Goal: Task Accomplishment & Management: Use online tool/utility

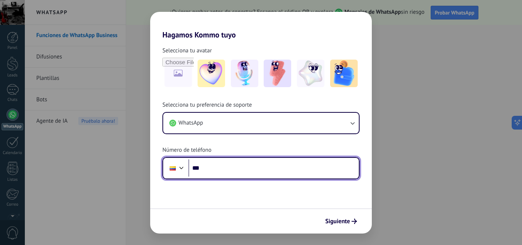
click at [257, 170] on input "***" at bounding box center [274, 168] width 171 height 18
type input "**********"
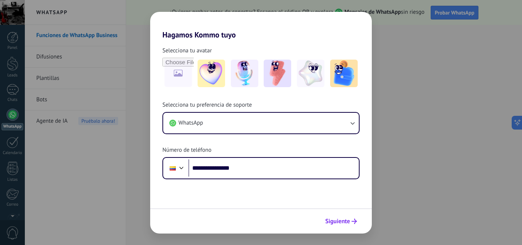
click at [348, 221] on span "Siguiente" at bounding box center [337, 221] width 25 height 5
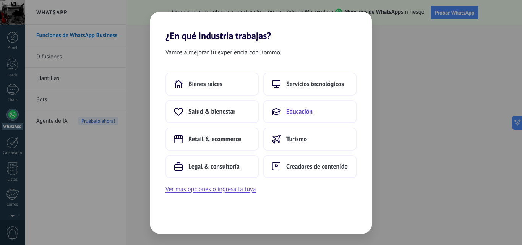
click at [314, 110] on button "Educación" at bounding box center [309, 111] width 93 height 23
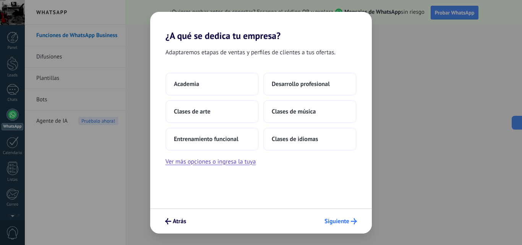
click at [352, 220] on icon "submit" at bounding box center [354, 221] width 6 height 6
click at [350, 223] on span "Siguiente" at bounding box center [341, 221] width 33 height 6
click at [296, 105] on button "Clases de música" at bounding box center [309, 111] width 93 height 23
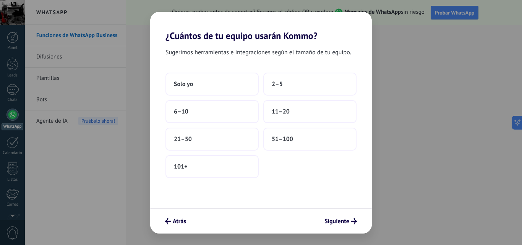
click at [296, 105] on button "11–20" at bounding box center [309, 111] width 93 height 23
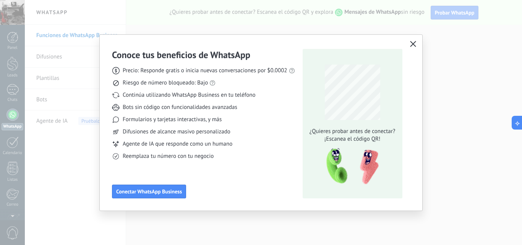
click at [415, 47] on span "button" at bounding box center [413, 44] width 6 height 7
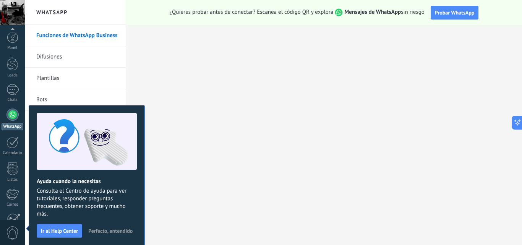
scroll to position [73, 0]
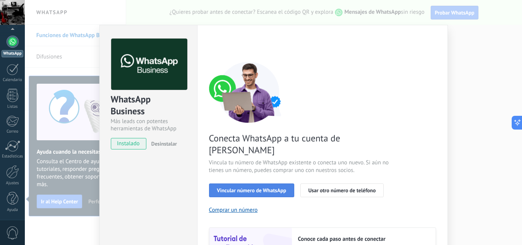
click at [246, 188] on span "Vincular número de WhatsApp" at bounding box center [251, 190] width 69 height 5
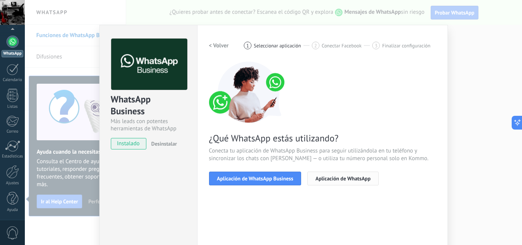
click at [350, 184] on button "Aplicación de WhatsApp" at bounding box center [342, 179] width 71 height 14
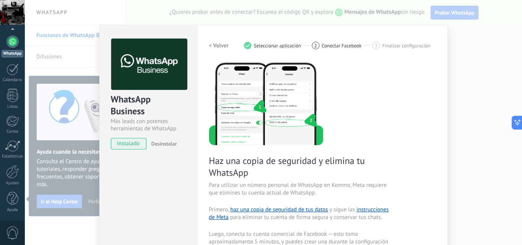
scroll to position [0, 0]
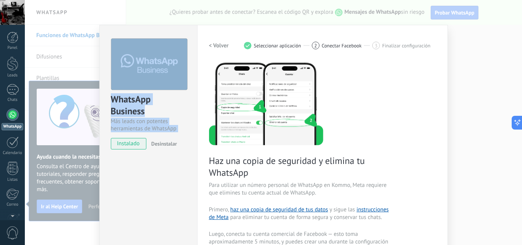
drag, startPoint x: 199, startPoint y: 34, endPoint x: 179, endPoint y: 14, distance: 28.7
click at [179, 14] on div "WhatsApp Business Más leads con potentes herramientas de WhatsApp instalado Des…" at bounding box center [274, 122] width 498 height 245
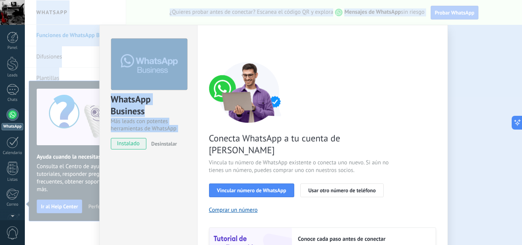
drag, startPoint x: 288, startPoint y: 29, endPoint x: 289, endPoint y: -26, distance: 55.8
click at [289, 0] on html ".abccls-1,.abccls-2{fill-rule:evenodd}.abccls-2{fill:#fff} .abfcls-1{fill:none}…" at bounding box center [261, 122] width 522 height 245
click at [268, 15] on div "WhatsApp Business Más leads con potentes herramientas de WhatsApp instalado Des…" at bounding box center [274, 122] width 498 height 245
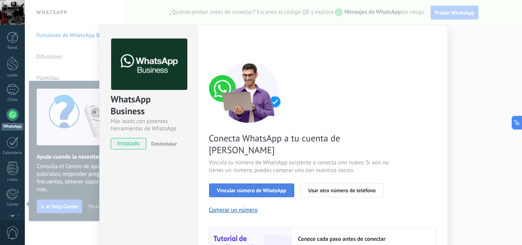
click at [259, 188] on span "Vincular número de WhatsApp" at bounding box center [251, 190] width 69 height 5
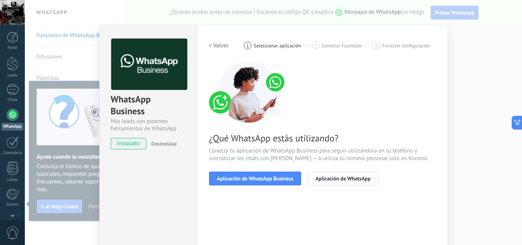
click at [333, 179] on span "Aplicación de WhatsApp" at bounding box center [343, 178] width 55 height 5
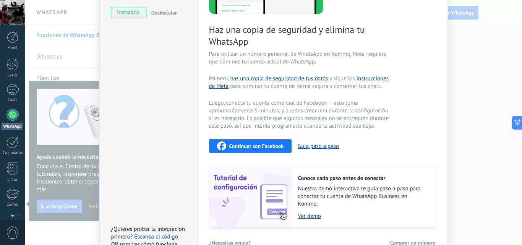
scroll to position [138, 0]
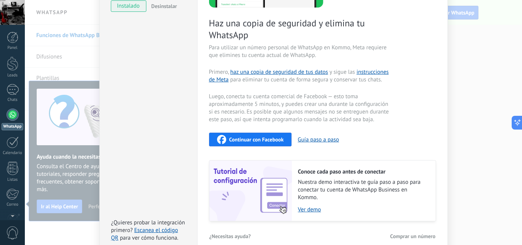
click at [267, 138] on span "Continuar con Facebook" at bounding box center [256, 139] width 55 height 5
click at [167, 4] on span "Desinstalar" at bounding box center [164, 6] width 26 height 7
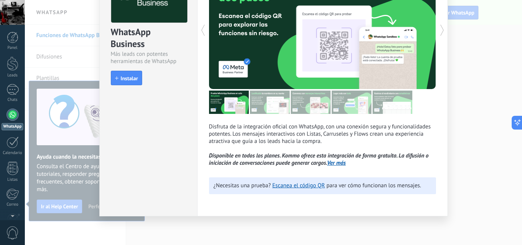
scroll to position [67, 0]
click at [442, 35] on icon at bounding box center [443, 30] width 8 height 15
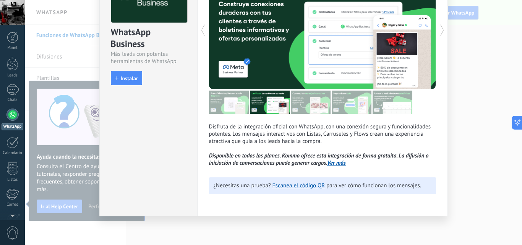
click at [442, 34] on icon at bounding box center [443, 30] width 8 height 15
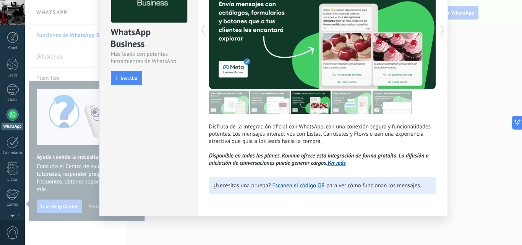
click at [442, 34] on icon at bounding box center [443, 30] width 8 height 15
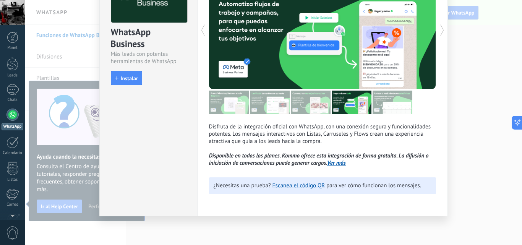
click at [442, 34] on icon at bounding box center [443, 30] width 8 height 15
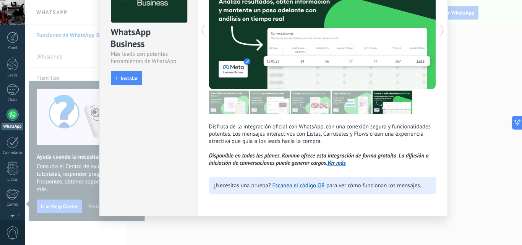
click at [442, 34] on icon at bounding box center [443, 30] width 8 height 15
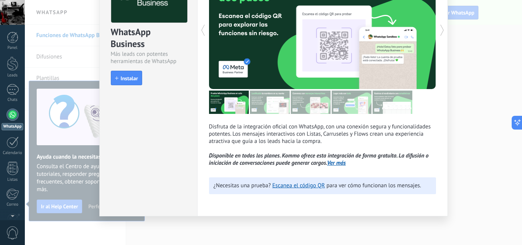
click at [442, 34] on icon at bounding box center [443, 30] width 8 height 15
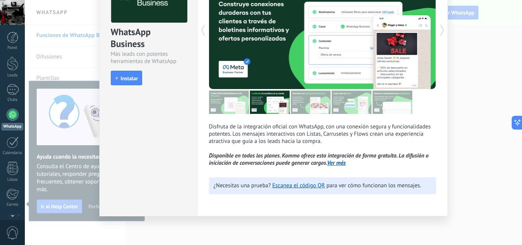
click at [442, 34] on icon at bounding box center [443, 30] width 8 height 15
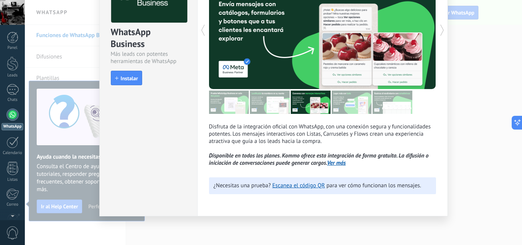
click at [442, 34] on icon at bounding box center [443, 30] width 8 height 15
